Goal: Task Accomplishment & Management: Use online tool/utility

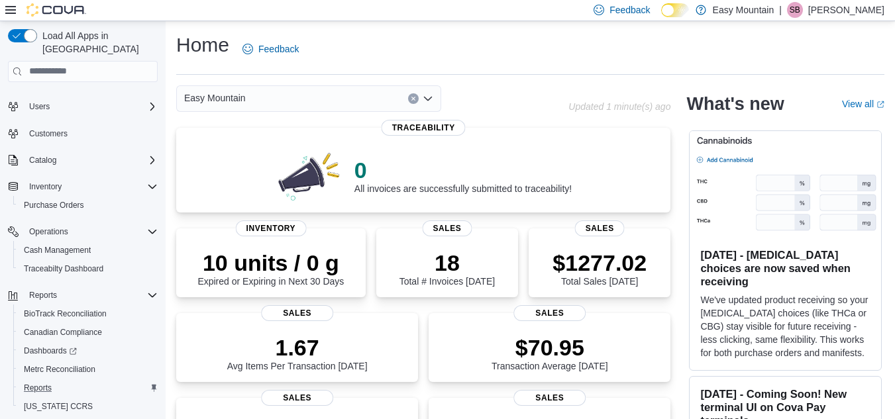
scroll to position [59, 0]
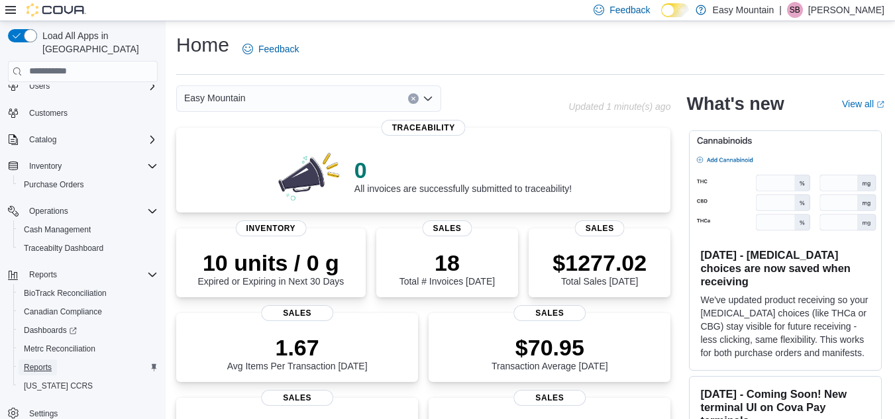
click at [48, 362] on span "Reports" at bounding box center [38, 367] width 28 height 11
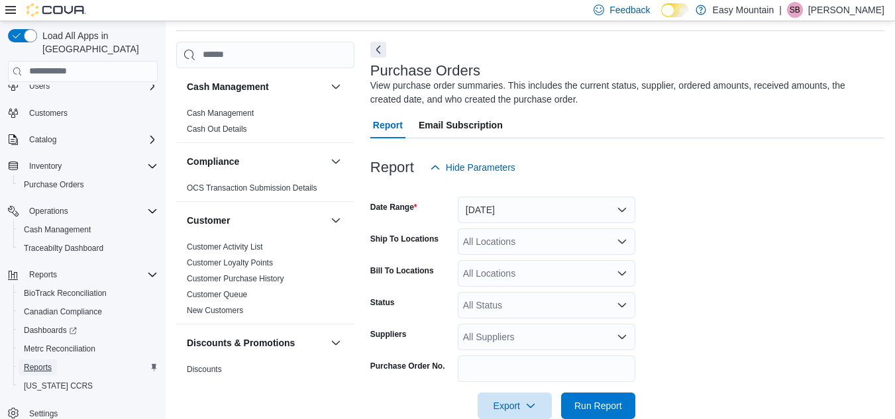
scroll to position [44, 0]
click at [620, 209] on button "[DATE]" at bounding box center [547, 209] width 178 height 26
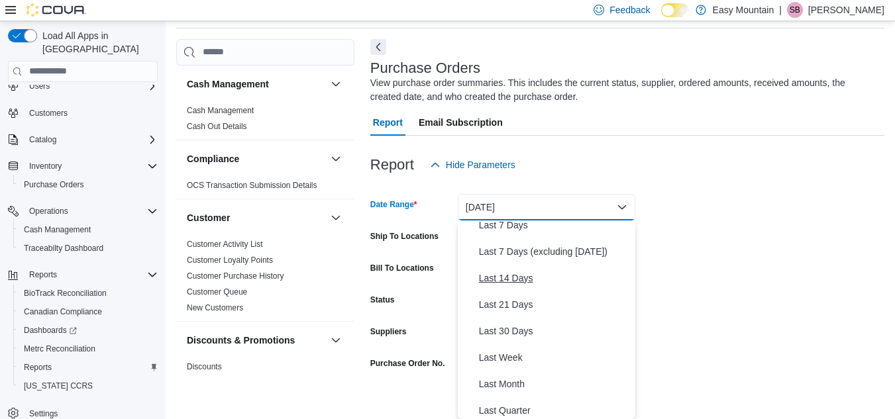
scroll to position [66, 0]
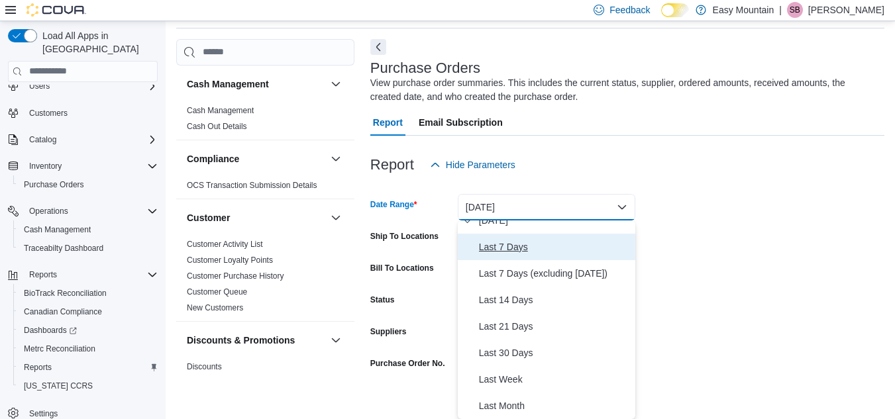
click at [498, 246] on span "Last 7 Days" at bounding box center [554, 247] width 151 height 16
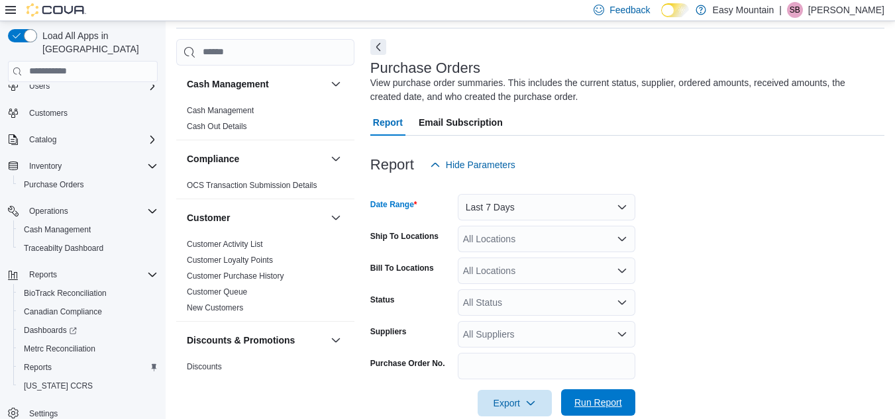
click at [582, 399] on span "Run Report" at bounding box center [598, 402] width 48 height 13
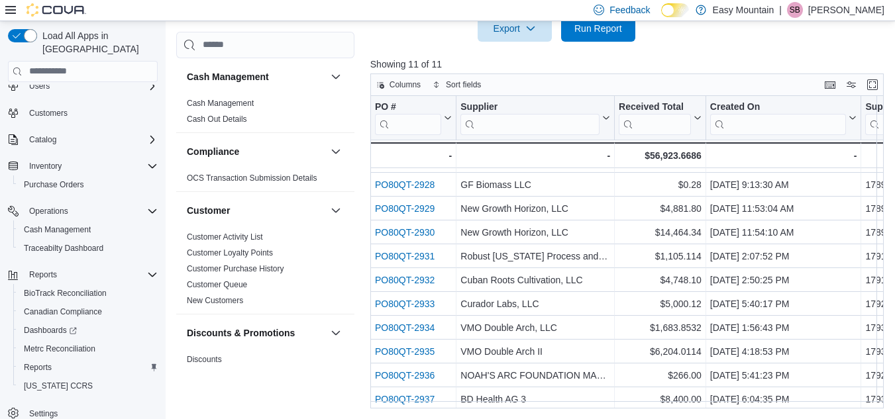
scroll to position [28, 0]
